Goal: Check status

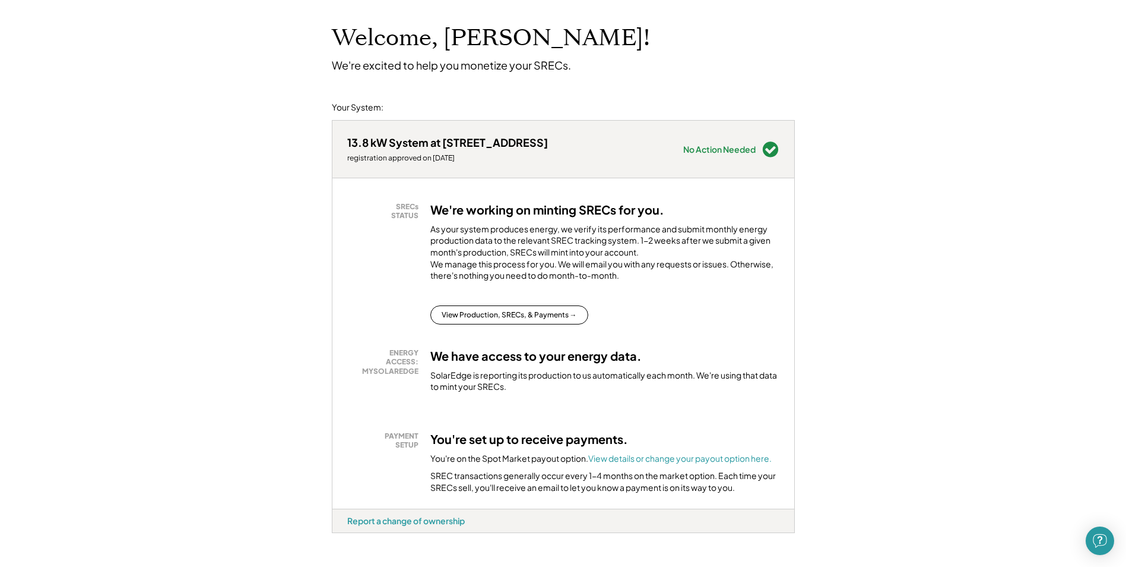
scroll to position [119, 0]
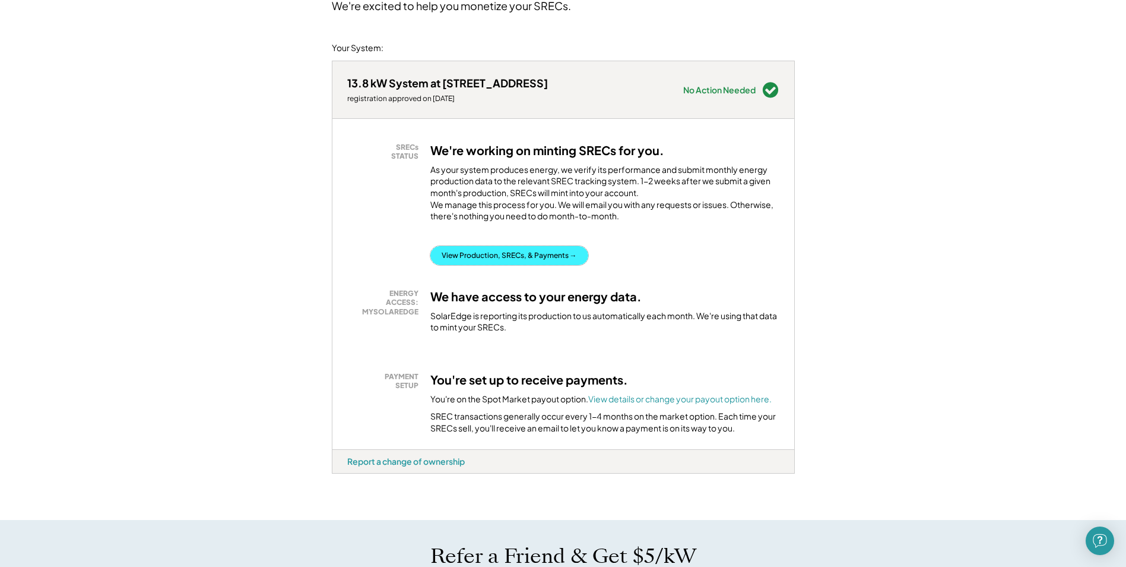
click at [500, 265] on button "View Production, SRECs, & Payments →" at bounding box center [510, 255] width 158 height 19
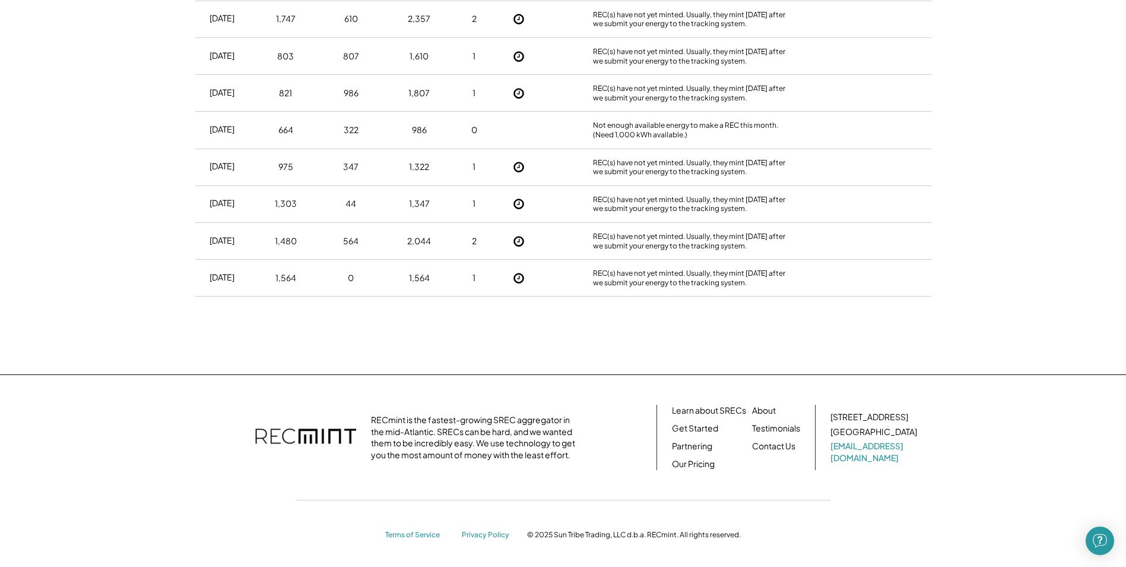
scroll to position [2375, 0]
click at [478, 276] on div "1" at bounding box center [475, 276] width 30 height 30
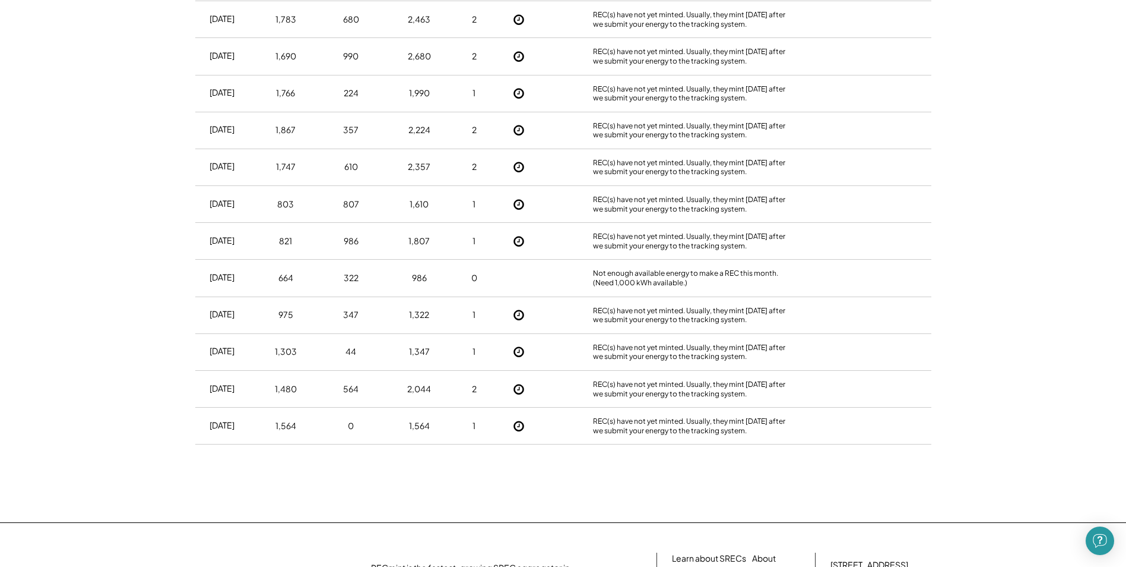
scroll to position [2197, 0]
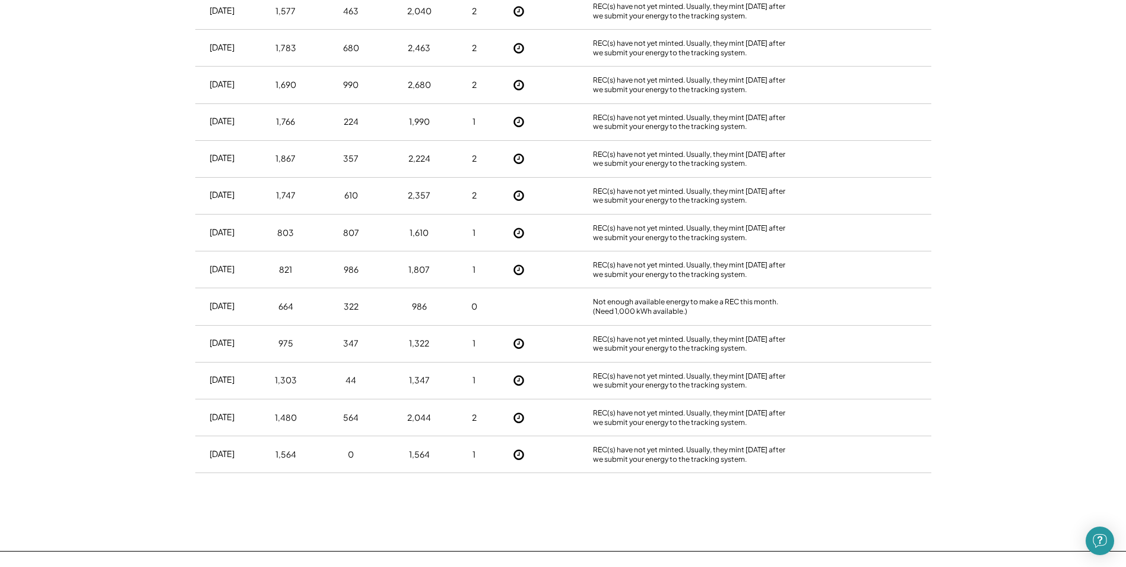
click at [254, 303] on div "[DATE] 664 322 986 0 Not enough available energy to make a REC this month. (Nee…" at bounding box center [563, 306] width 736 height 37
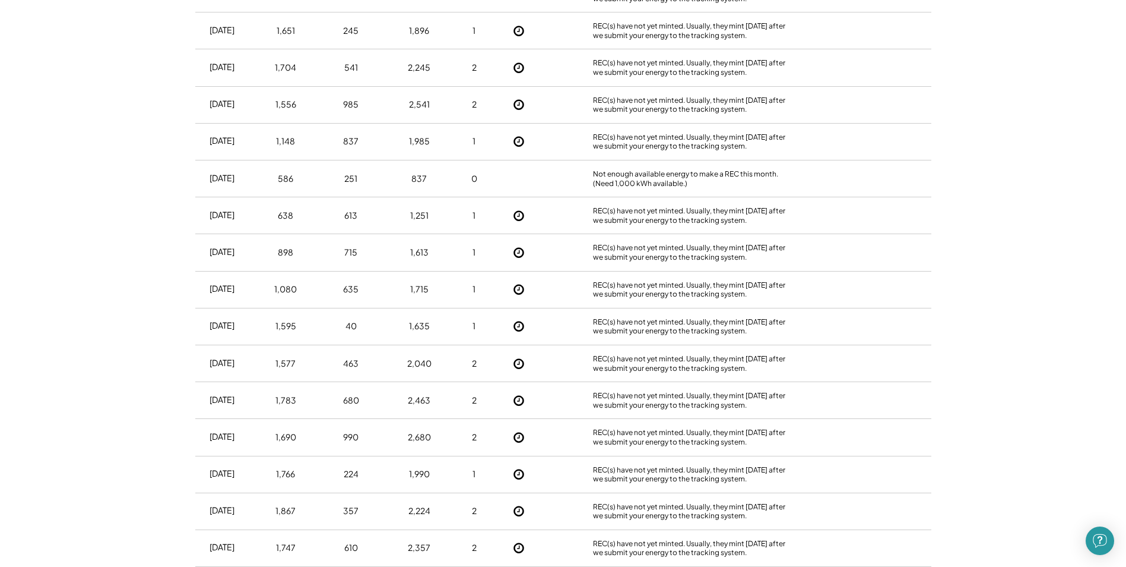
scroll to position [1841, 0]
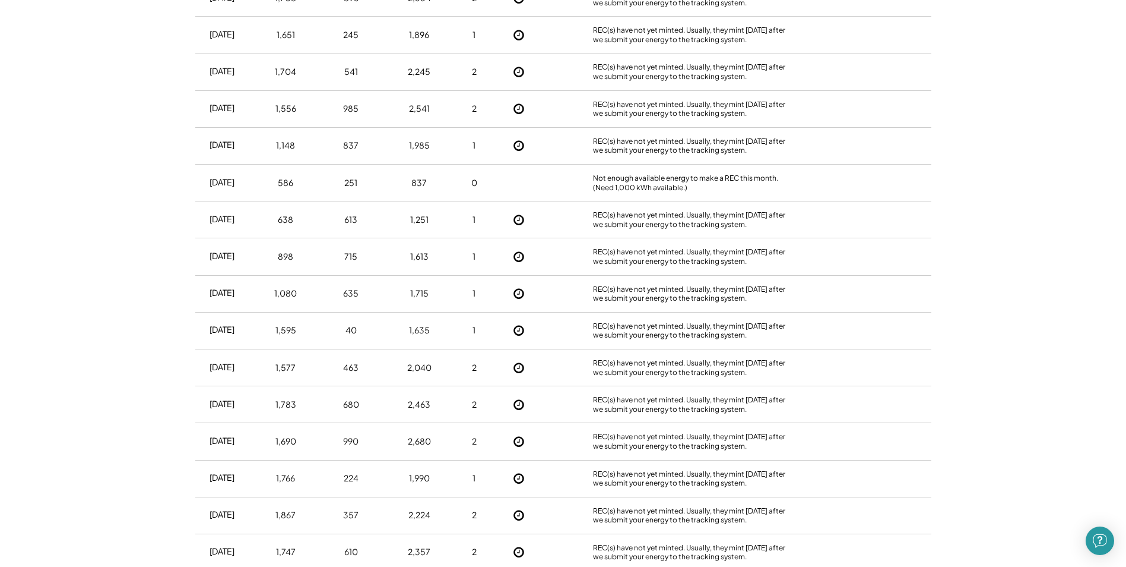
click at [468, 200] on div "[DATE] 586 251 837 0 Not enough available energy to make a REC this month. (Nee…" at bounding box center [563, 182] width 736 height 37
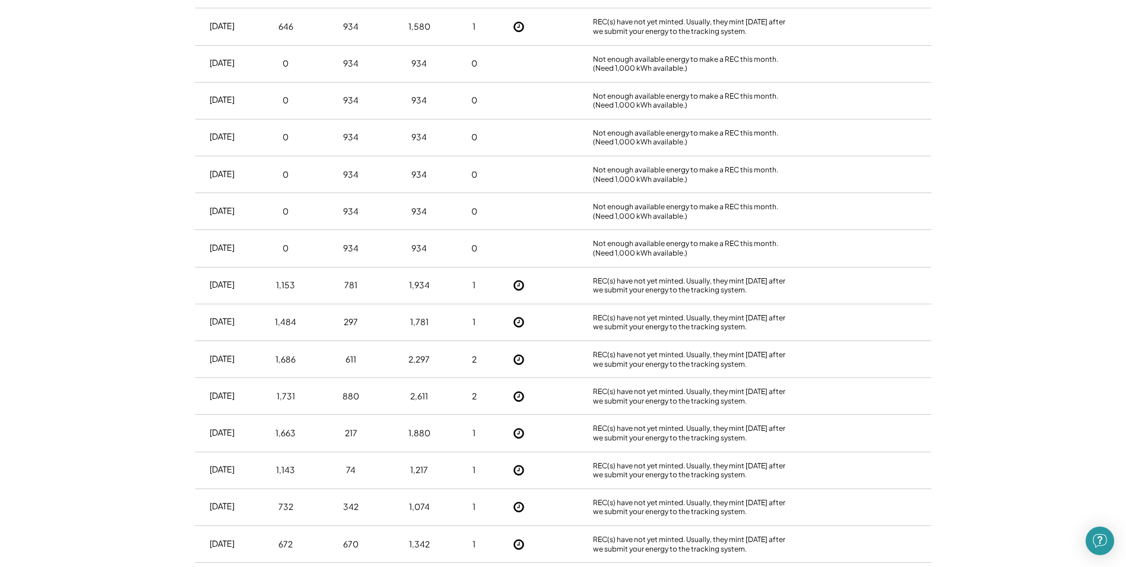
scroll to position [1069, 0]
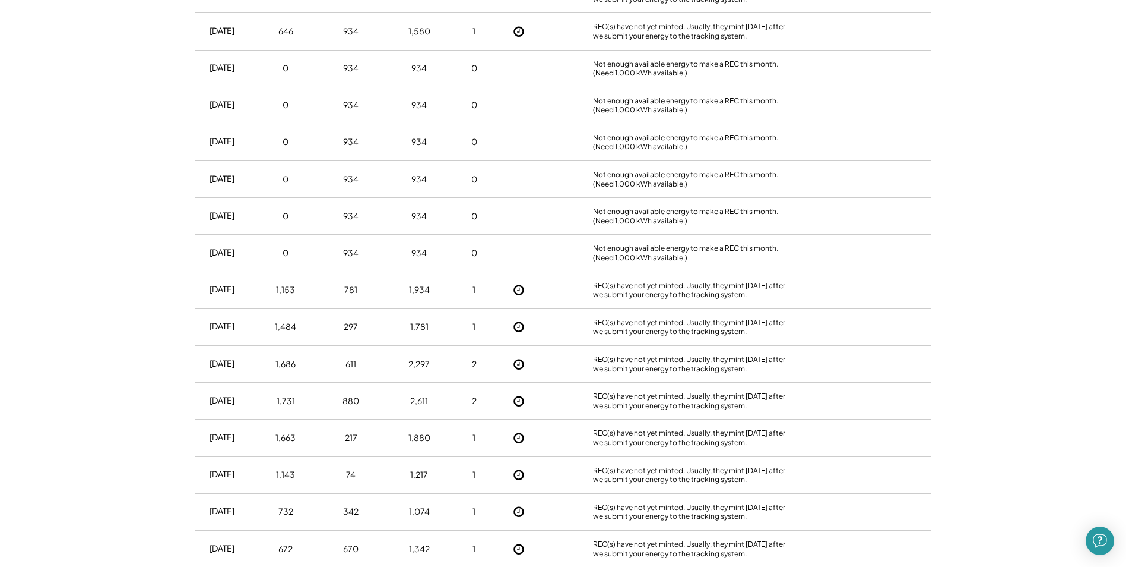
click at [501, 238] on div "[DATE] 0 934 934 0 Not enough available energy to make a REC this month. (Need …" at bounding box center [563, 253] width 736 height 37
click at [492, 218] on div "[DATE] 0 934 934 0 Not enough available energy to make a REC this month. (Need …" at bounding box center [563, 216] width 736 height 37
drag, startPoint x: 493, startPoint y: 188, endPoint x: 498, endPoint y: 167, distance: 21.3
click at [493, 187] on div "[DATE] 0 934 934 0 Not enough available energy to make a REC this month. (Need …" at bounding box center [563, 179] width 736 height 37
click at [502, 149] on div "[DATE] 0 934 934 0 Not enough available energy to make a REC this month. (Need …" at bounding box center [563, 142] width 736 height 37
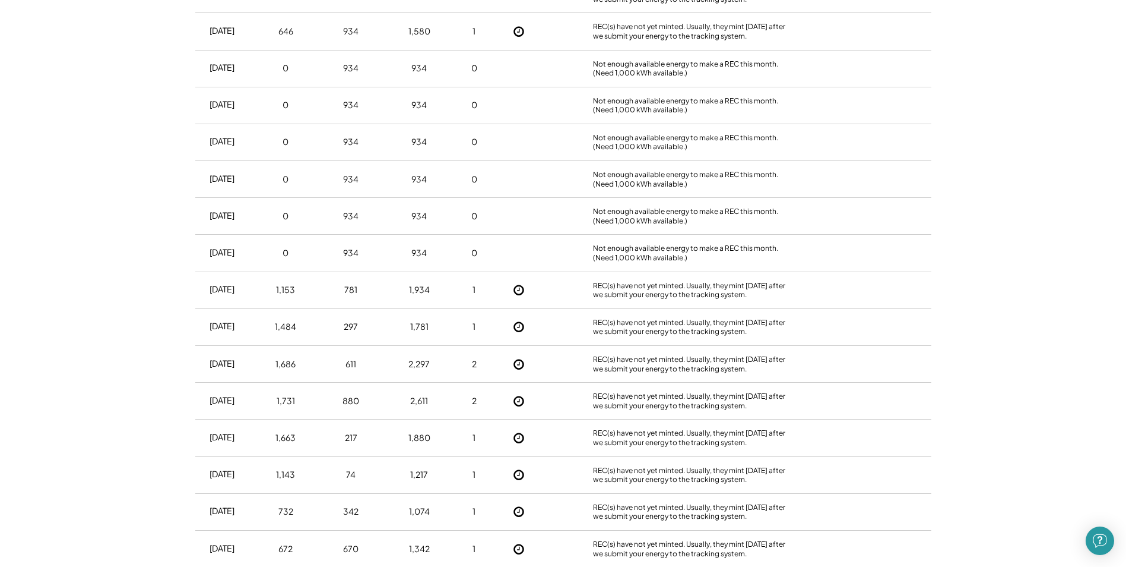
drag, startPoint x: 515, startPoint y: 116, endPoint x: 517, endPoint y: 109, distance: 7.9
click at [517, 113] on div "[DATE] 0 934 934 0 Not enough available energy to make a REC this month. (Need …" at bounding box center [563, 105] width 736 height 37
click at [512, 86] on div "[DATE] 0 934 934 0 Not enough available energy to make a REC this month. (Need …" at bounding box center [563, 68] width 736 height 37
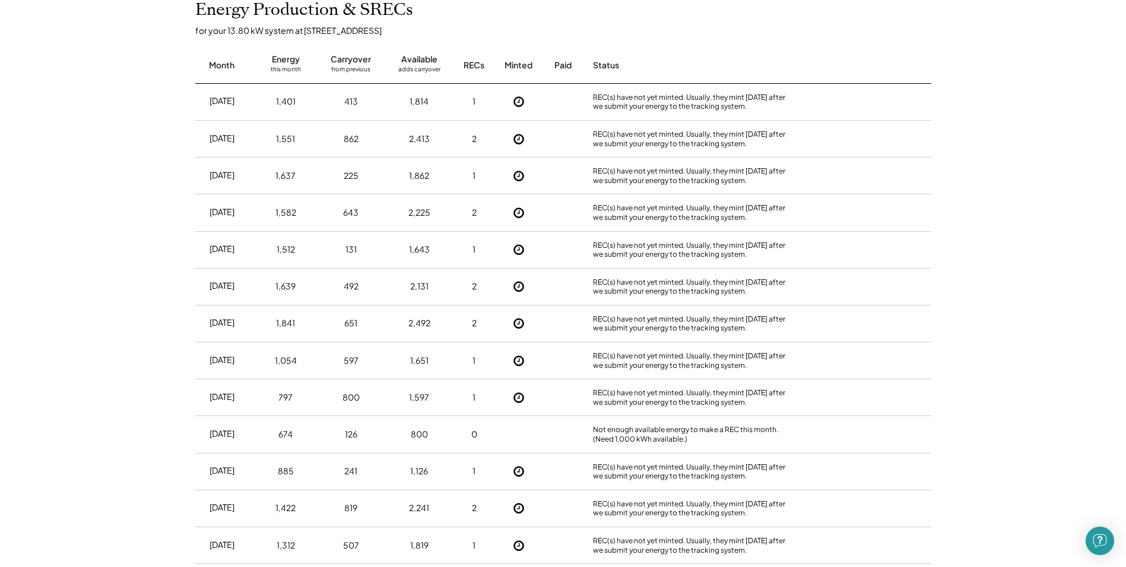
scroll to position [238, 0]
